Goal: Navigation & Orientation: Find specific page/section

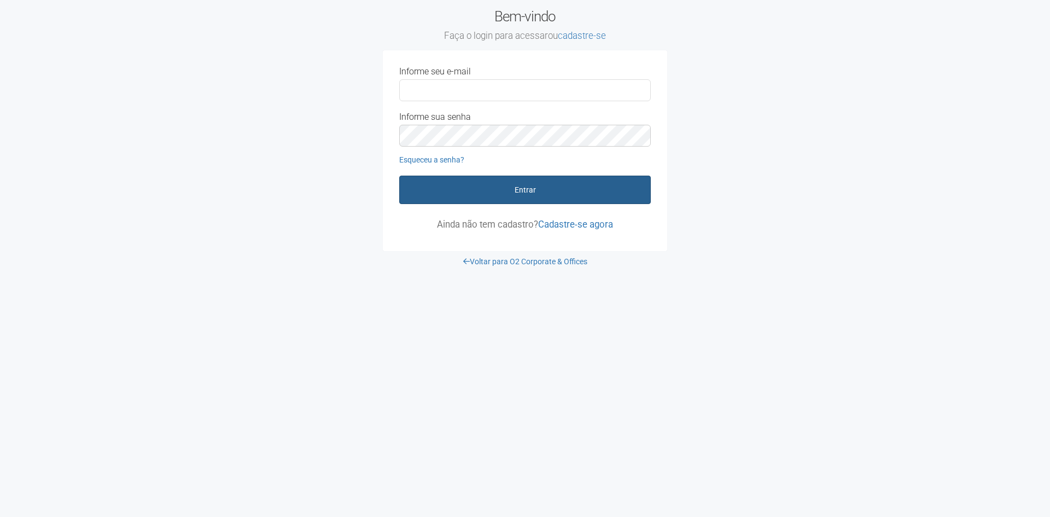
type input "**********"
click at [525, 193] on button "Entrar" at bounding box center [524, 189] width 251 height 28
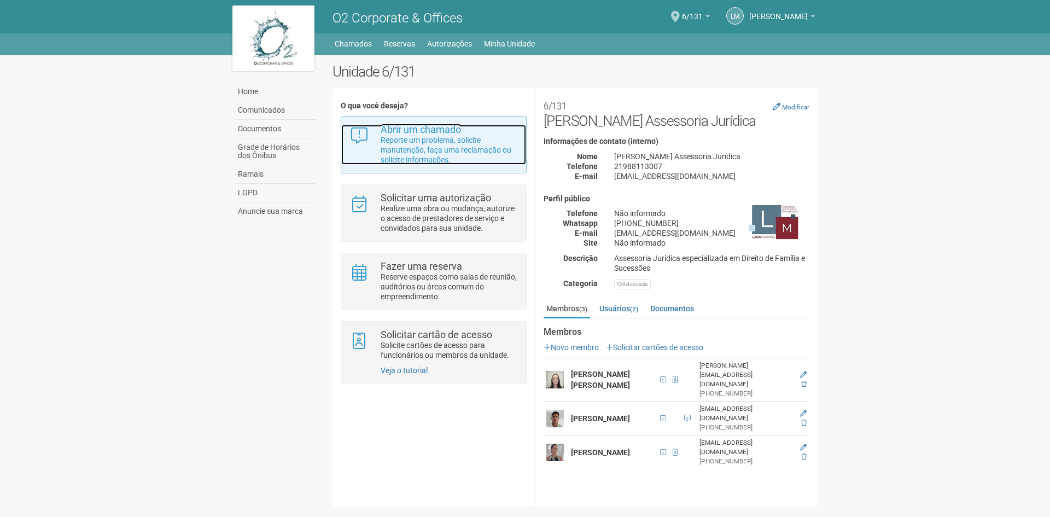
click at [453, 134] on strong "Abrir um chamado" at bounding box center [420, 129] width 80 height 11
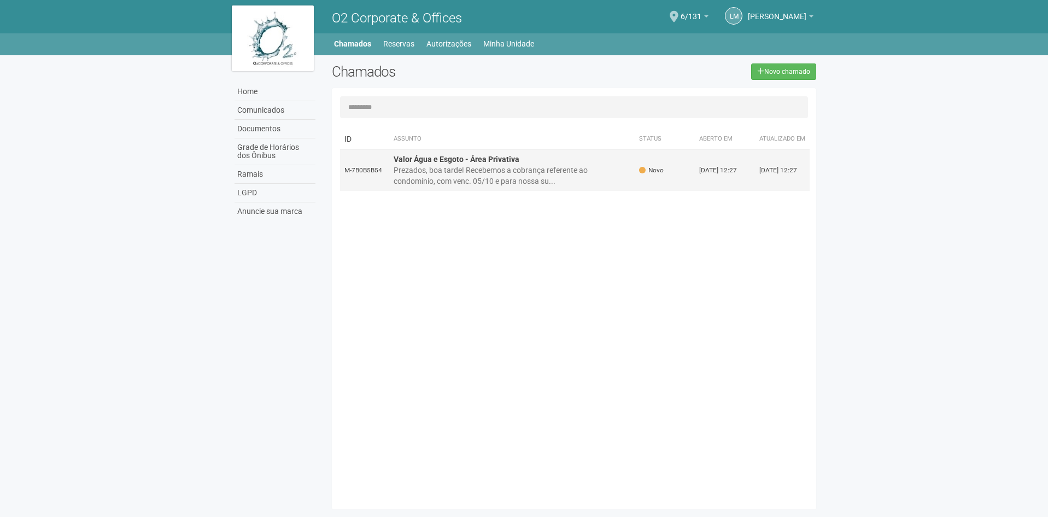
click at [491, 186] on div "Prezados, boa tarde! Recebemos a cobrança referente ao condomínio, com venc. 05…" at bounding box center [512, 176] width 237 height 22
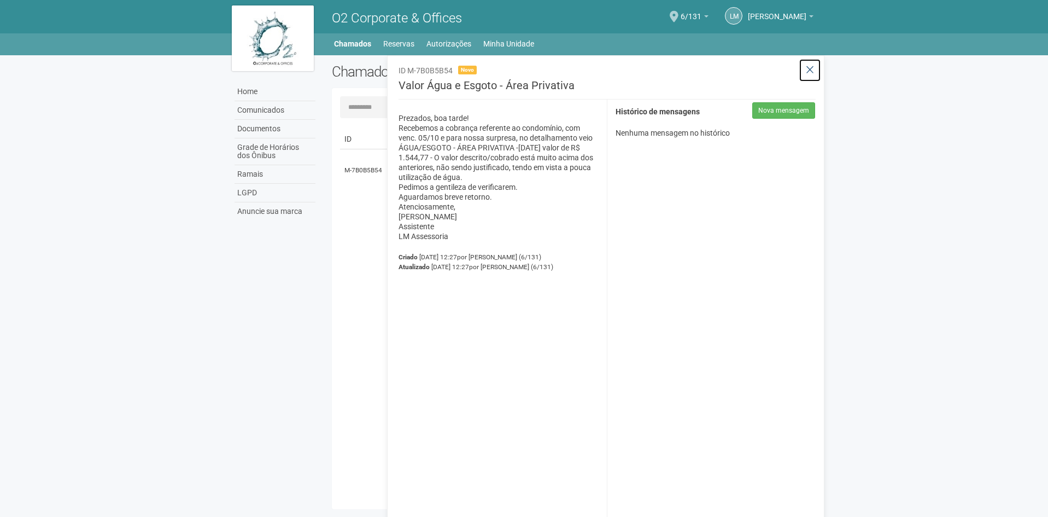
click at [811, 72] on icon at bounding box center [810, 70] width 8 height 11
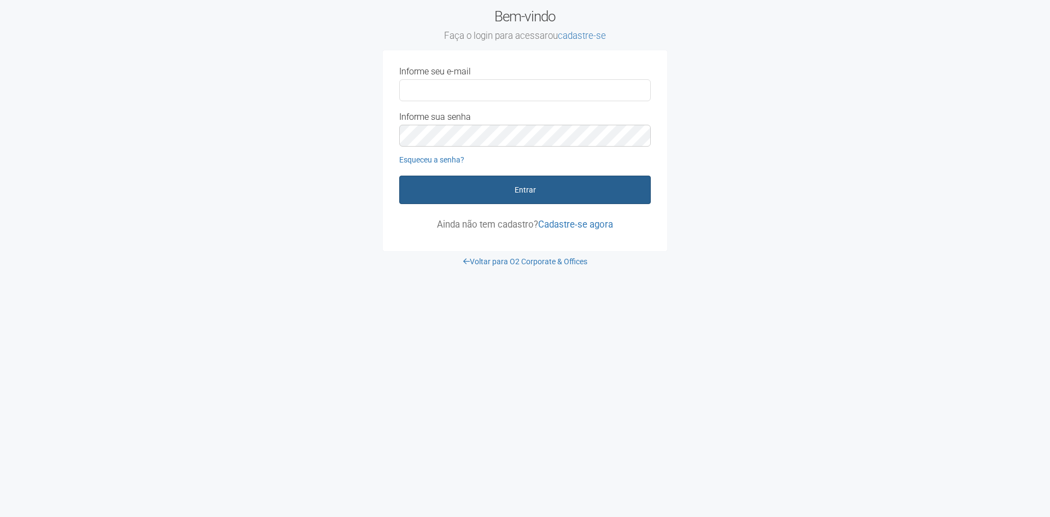
type input "**********"
click at [558, 191] on button "Entrar" at bounding box center [524, 189] width 251 height 28
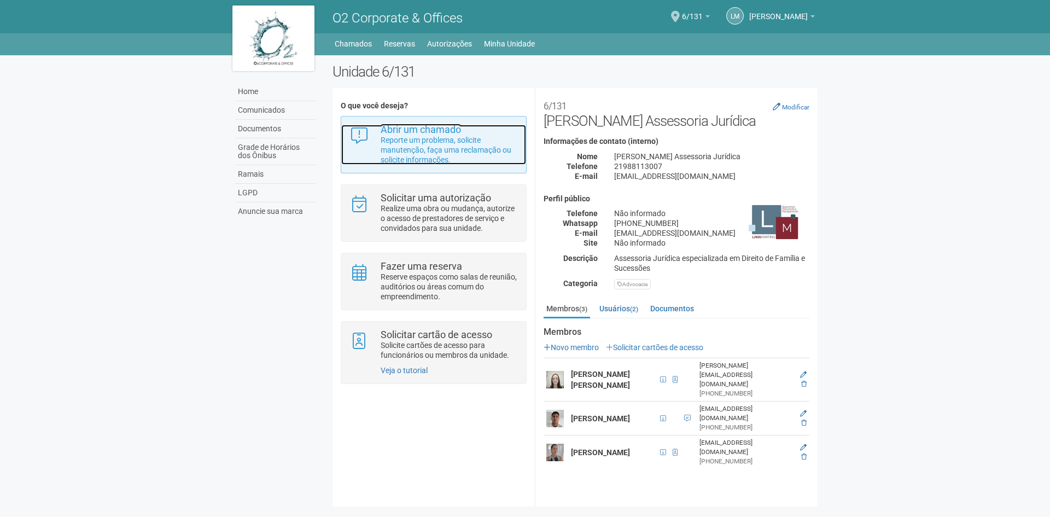
click at [420, 150] on p "Reporte um problema, solicite manutenção, faça uma reclamação ou solicite infor…" at bounding box center [448, 150] width 137 height 30
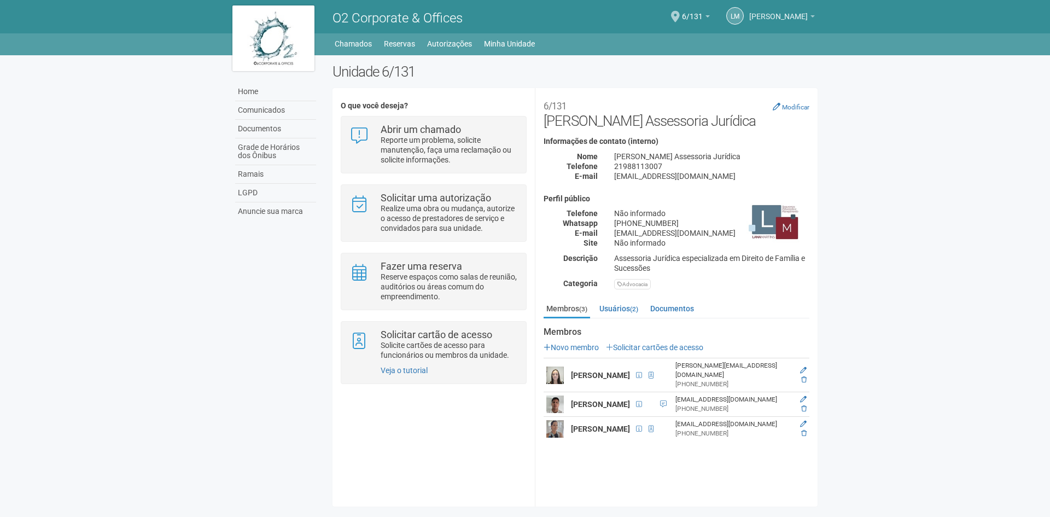
click at [809, 15] on link "[PERSON_NAME]" at bounding box center [782, 18] width 66 height 9
click at [908, 147] on body "Aguarde... O2 Corporate & Offices LM Lana Martins Lana Martins lana@lmassessori…" at bounding box center [525, 258] width 1050 height 517
click at [405, 45] on link "Reservas" at bounding box center [399, 43] width 31 height 15
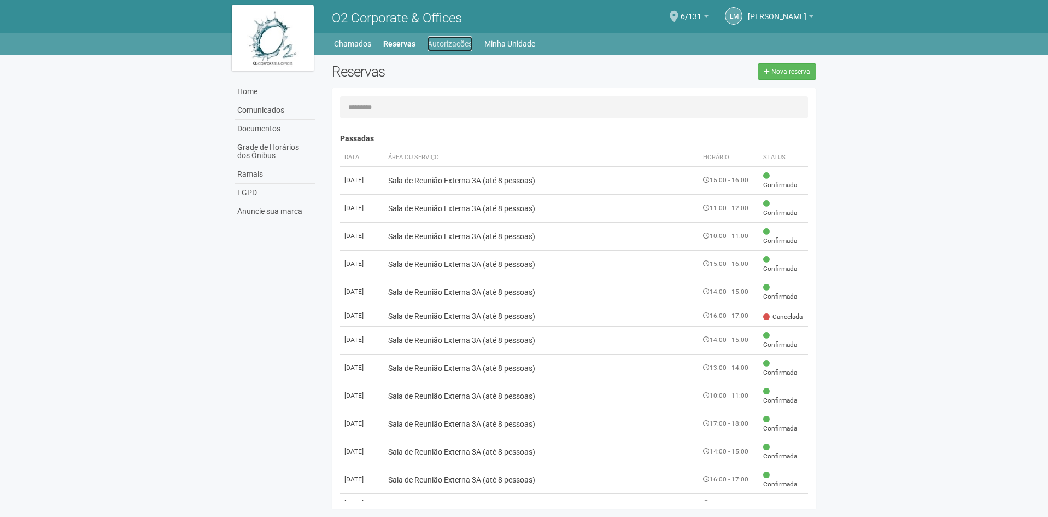
click at [470, 46] on link "Autorizações" at bounding box center [450, 43] width 45 height 15
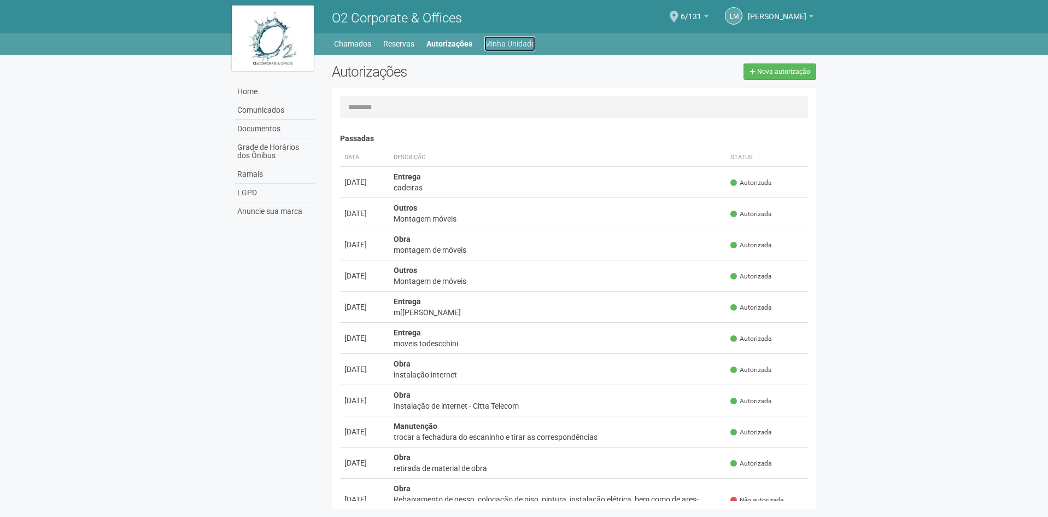
click at [520, 43] on link "Minha Unidade" at bounding box center [509, 43] width 51 height 15
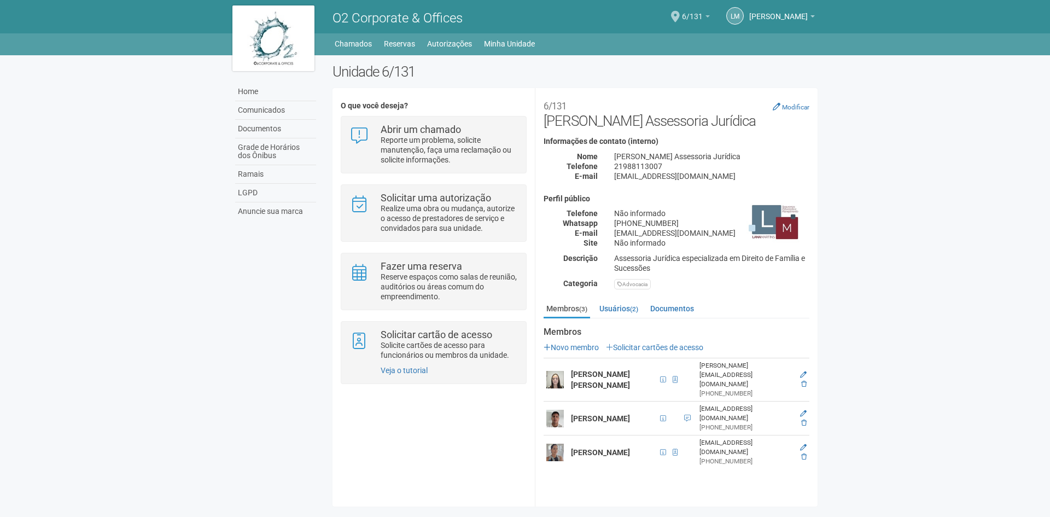
click at [702, 20] on span "6/131" at bounding box center [692, 11] width 21 height 19
click at [664, 60] on link "Ir para a unidade" at bounding box center [666, 60] width 108 height 13
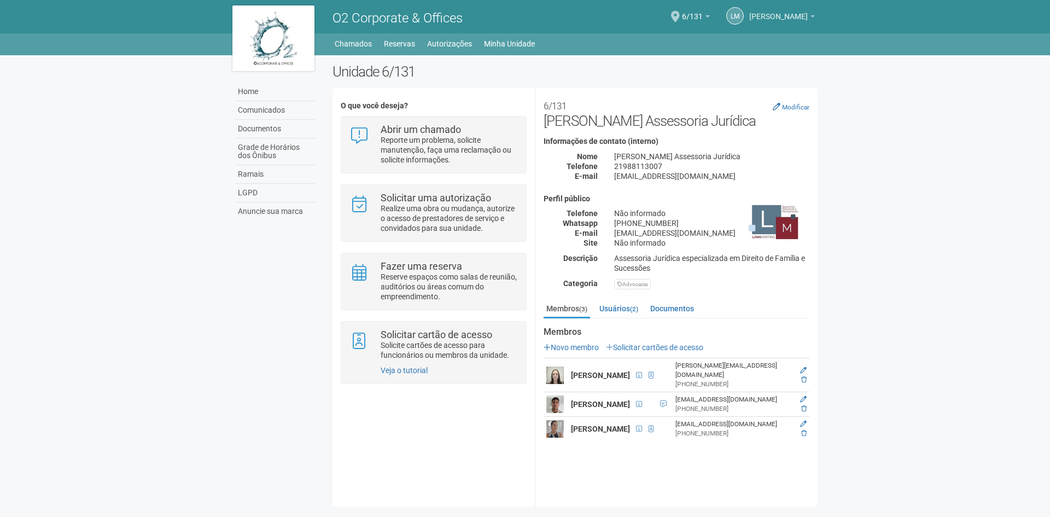
click at [800, 14] on span "[PERSON_NAME]" at bounding box center [778, 11] width 58 height 19
click at [909, 182] on body "Aguarde... O2 Corporate & Offices LM Lana Martins Lana Martins lana@lmassessori…" at bounding box center [525, 258] width 1050 height 517
click at [283, 186] on link "LGPD" at bounding box center [275, 193] width 81 height 19
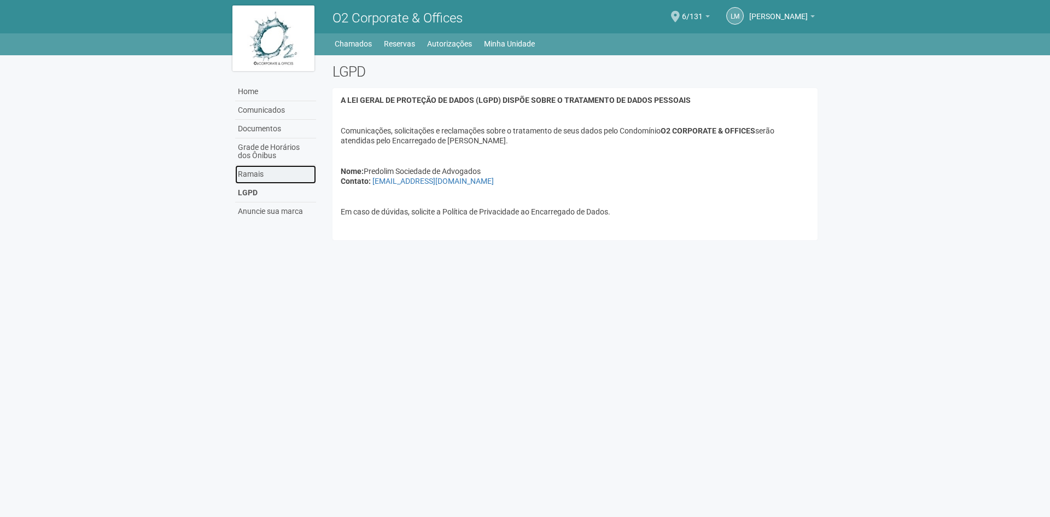
click at [268, 180] on link "Ramais" at bounding box center [275, 174] width 81 height 19
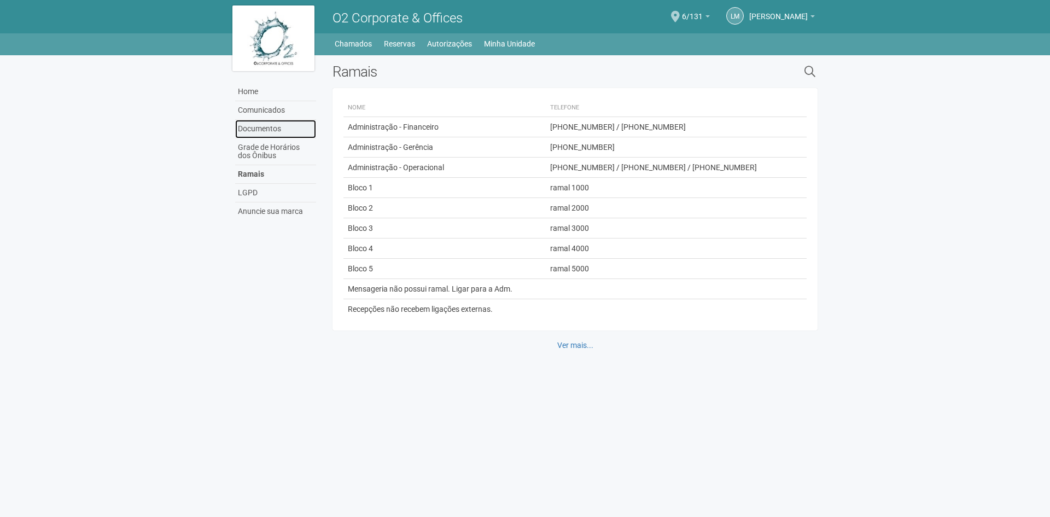
click at [276, 127] on link "Documentos" at bounding box center [275, 129] width 81 height 19
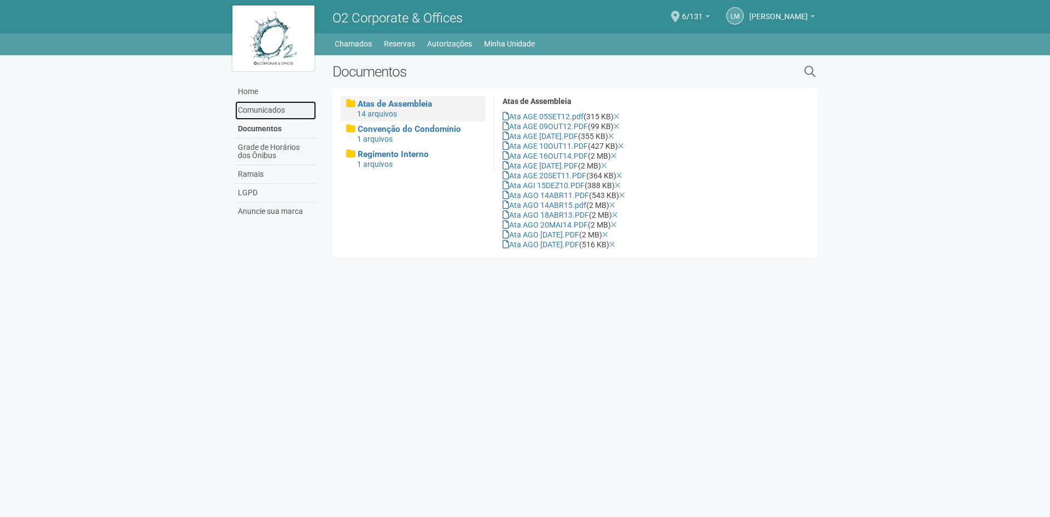
click at [266, 112] on link "Comunicados" at bounding box center [275, 110] width 81 height 19
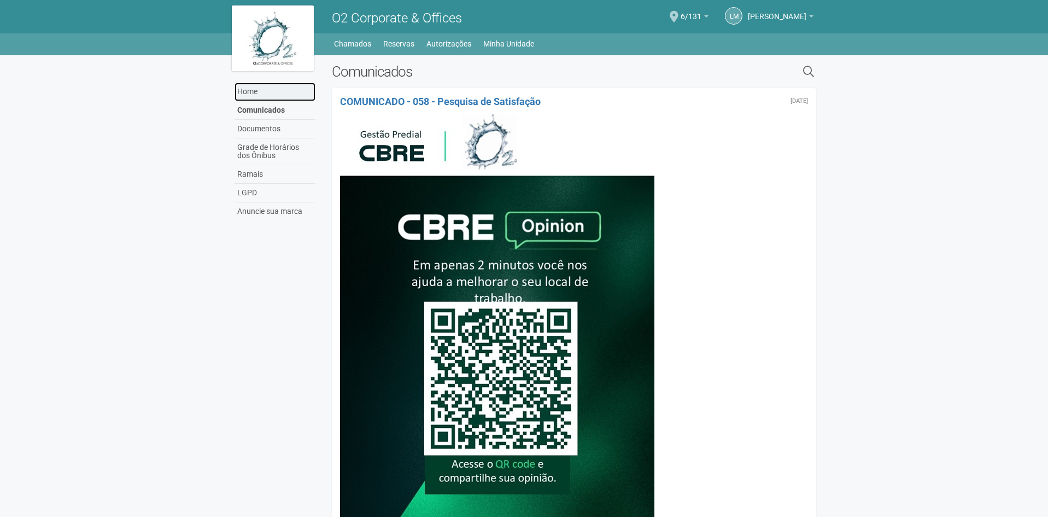
click at [238, 95] on link "Home" at bounding box center [275, 92] width 81 height 19
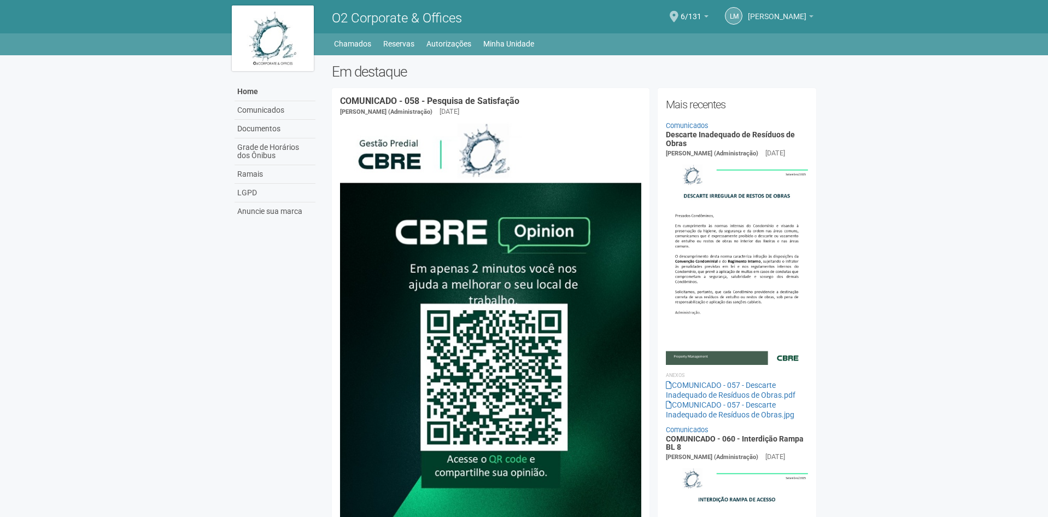
click at [797, 16] on span "[PERSON_NAME]" at bounding box center [777, 11] width 58 height 19
click at [875, 180] on body "Aguarde... O2 Corporate & Offices LM [PERSON_NAME] [PERSON_NAME] [EMAIL_ADDRESS…" at bounding box center [524, 258] width 1048 height 517
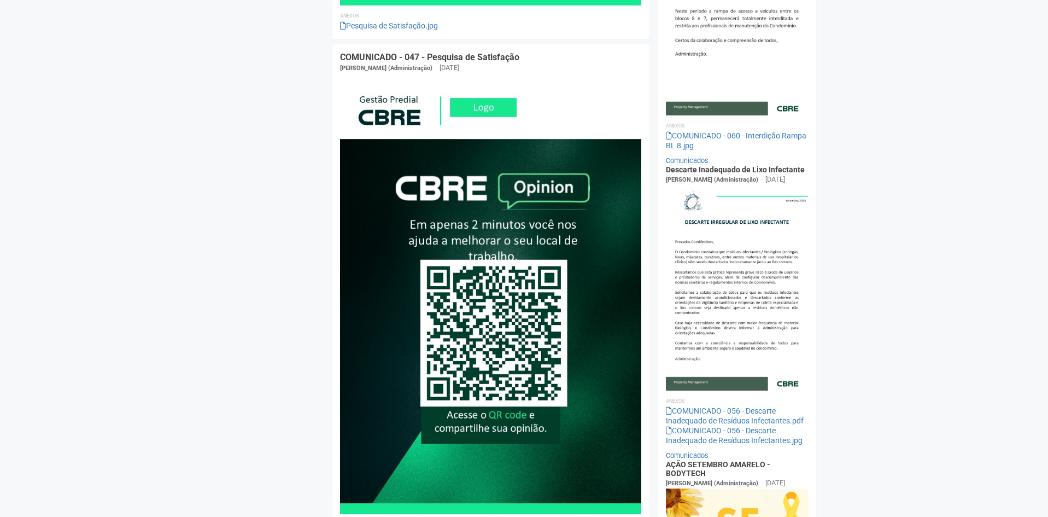
scroll to position [547, 0]
